Goal: Navigation & Orientation: Understand site structure

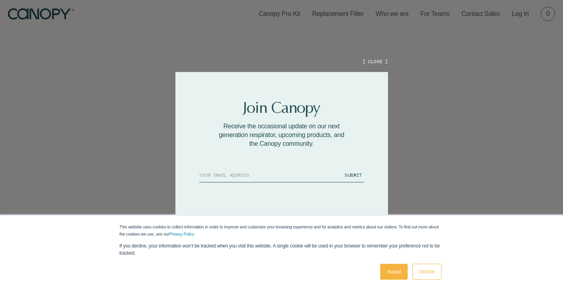
click at [396, 273] on link "Accept" at bounding box center [393, 272] width 27 height 16
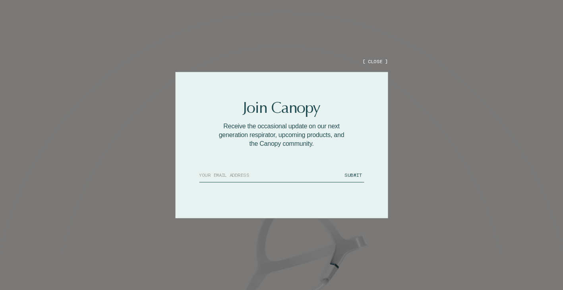
scroll to position [44, 0]
click at [377, 63] on button "[ CLOSE ]" at bounding box center [374, 61] width 25 height 7
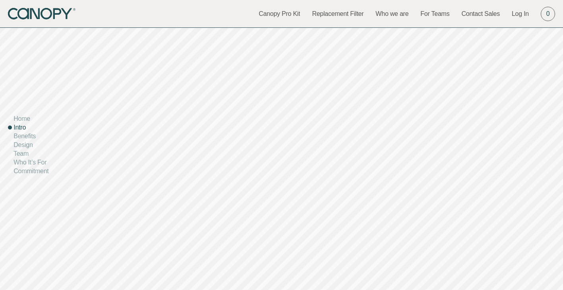
scroll to position [0, 0]
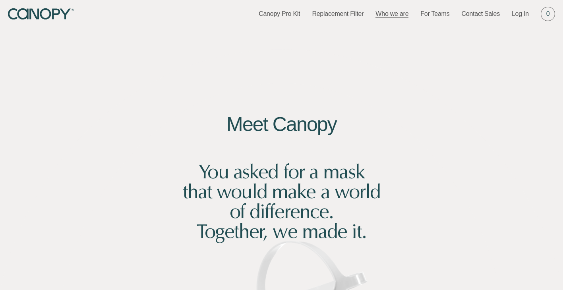
click at [391, 14] on link "Who we are" at bounding box center [391, 14] width 33 height 9
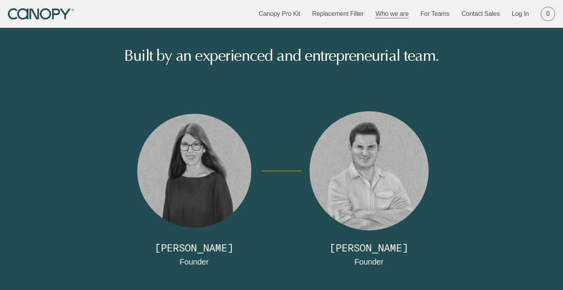
click at [46, 14] on icon "Canopy" at bounding box center [42, 14] width 68 height 12
